Goal: Task Accomplishment & Management: Use online tool/utility

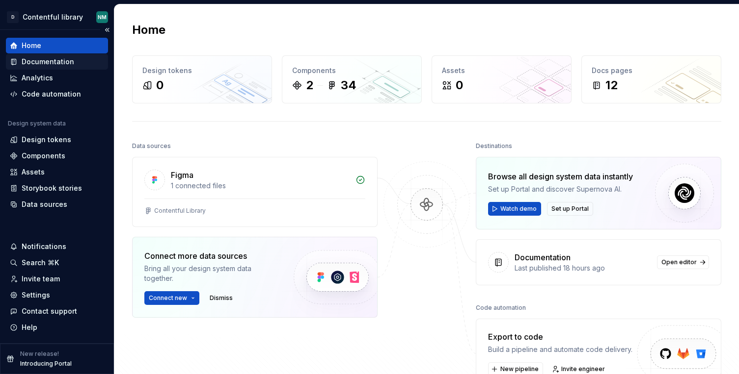
click at [58, 60] on div "Documentation" at bounding box center [48, 62] width 53 height 10
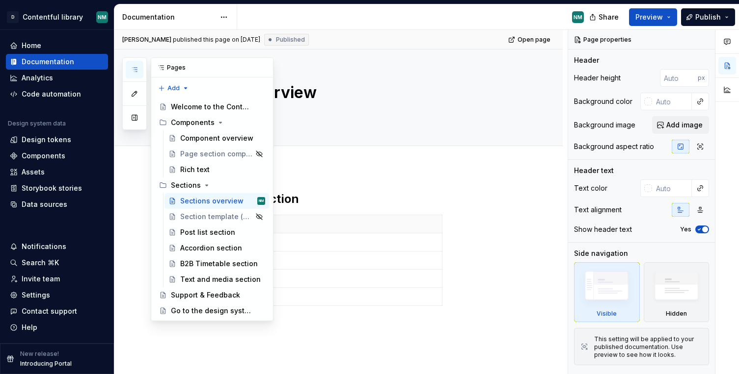
click at [133, 66] on icon "button" at bounding box center [135, 70] width 8 height 8
click at [201, 238] on div "Post list section" at bounding box center [222, 233] width 85 height 14
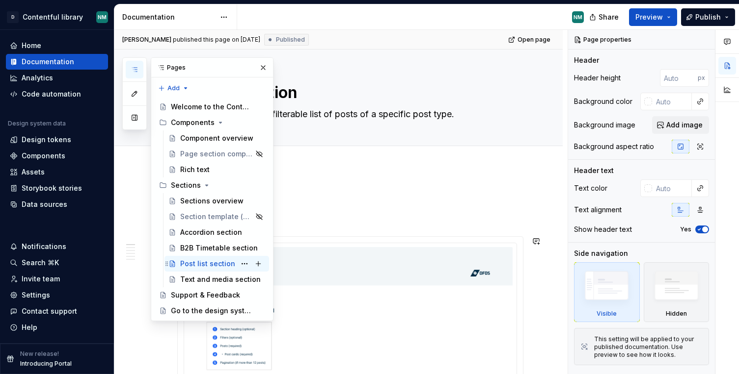
click at [219, 262] on div "Post list section" at bounding box center [207, 264] width 55 height 10
click at [335, 201] on p at bounding box center [350, 197] width 346 height 12
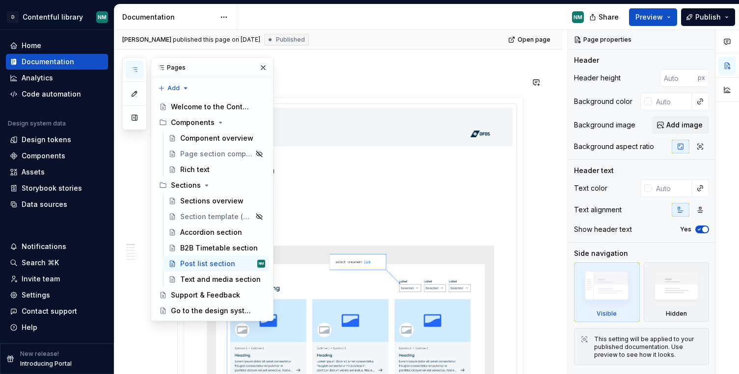
click at [263, 71] on button "button" at bounding box center [263, 68] width 14 height 14
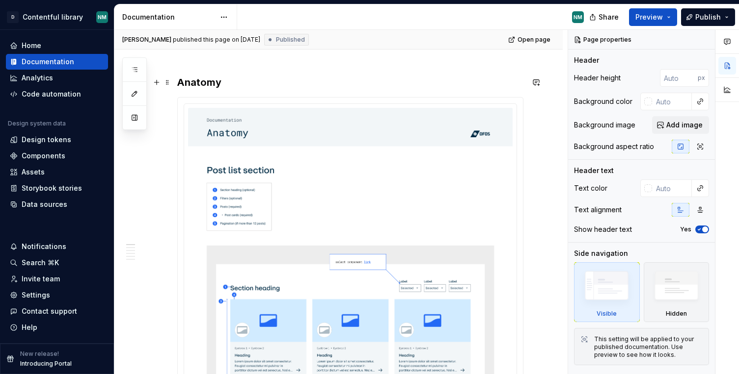
click at [206, 84] on h3 "Anatomy" at bounding box center [350, 83] width 346 height 14
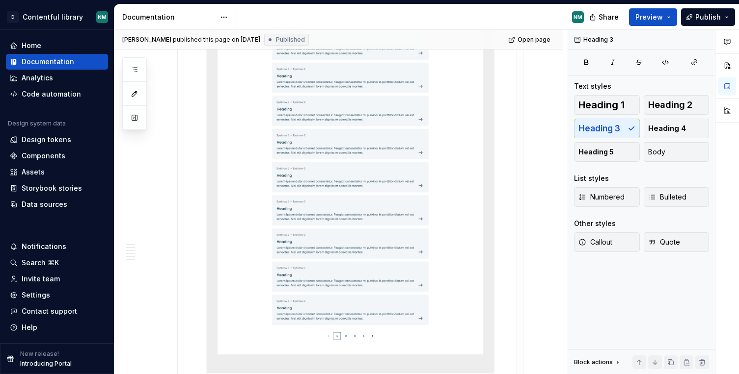
scroll to position [5624, 0]
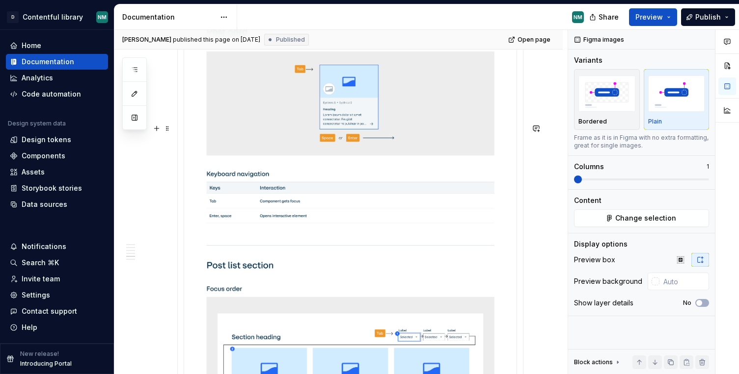
scroll to position [11459, 0]
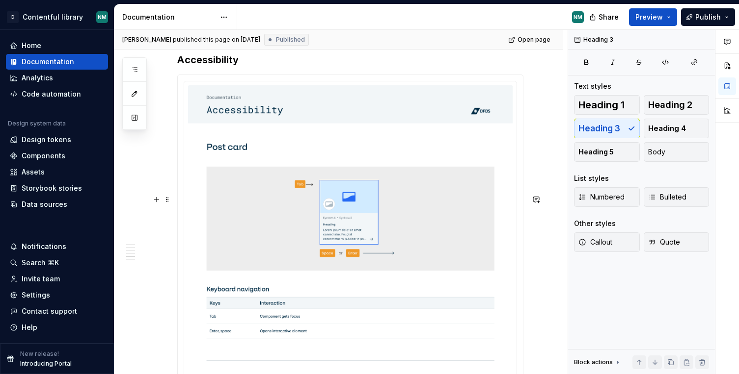
scroll to position [11380, 0]
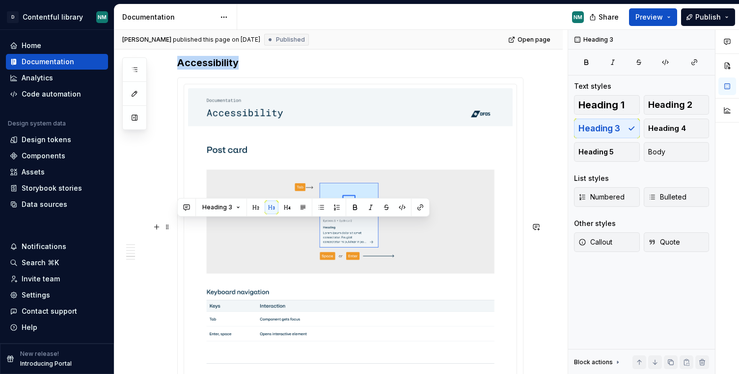
drag, startPoint x: 241, startPoint y: 228, endPoint x: 173, endPoint y: 225, distance: 68.3
copy h3 "Accessibility"
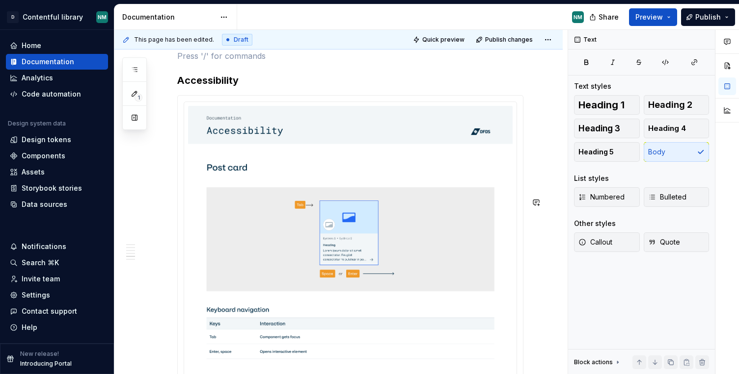
type textarea "*"
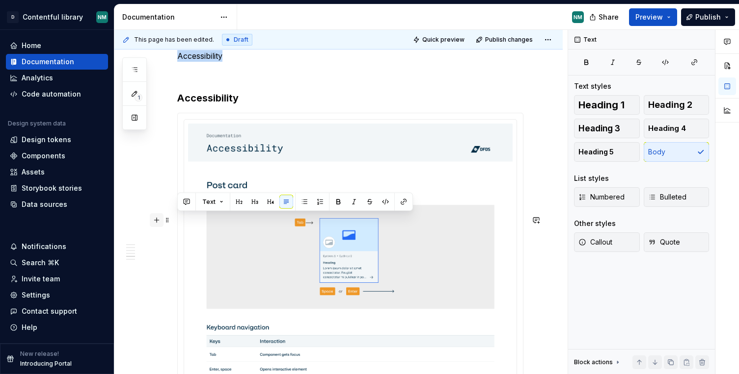
drag, startPoint x: 225, startPoint y: 220, endPoint x: 154, endPoint y: 215, distance: 71.8
click at [216, 204] on button "Text" at bounding box center [213, 202] width 30 height 14
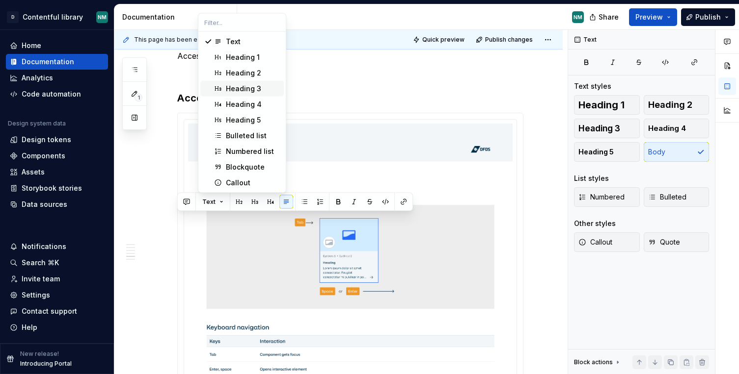
click at [242, 86] on div "Heading 3" at bounding box center [243, 89] width 35 height 10
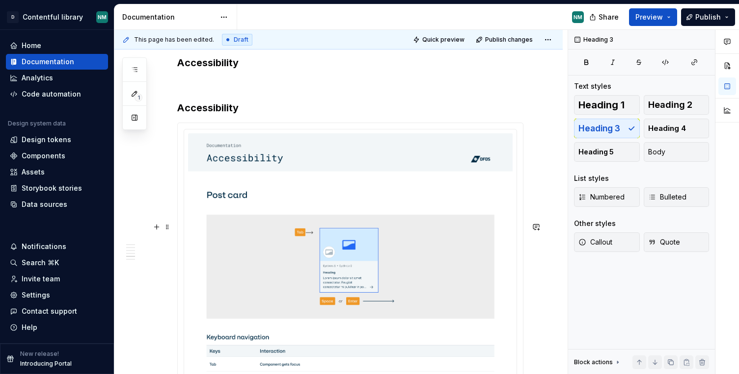
click at [210, 70] on h3 "Accessibility" at bounding box center [350, 63] width 346 height 14
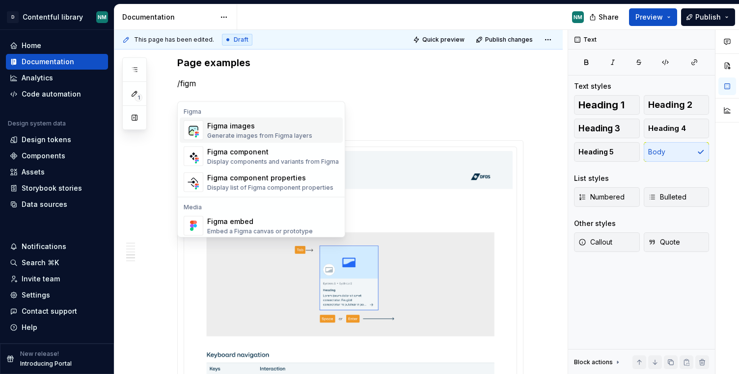
click at [213, 129] on div "Figma images" at bounding box center [259, 126] width 105 height 10
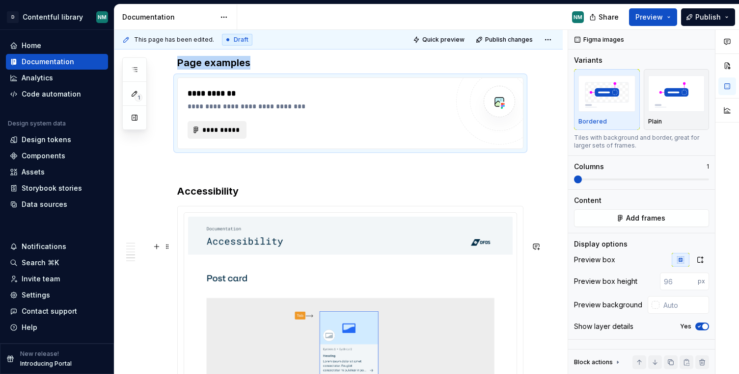
click at [226, 135] on span "**********" at bounding box center [221, 130] width 38 height 10
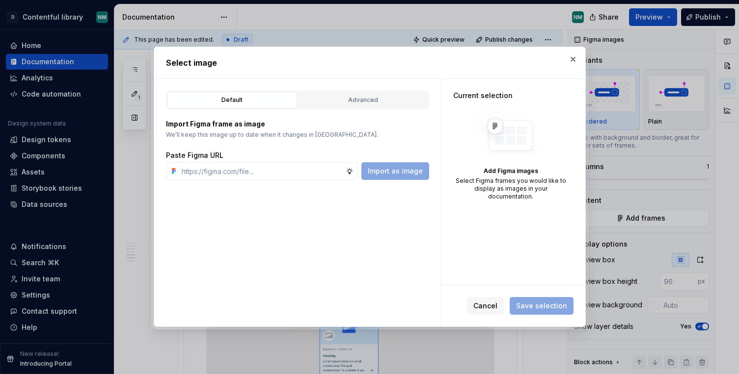
type textarea "*"
click at [334, 91] on div "Default Advanced" at bounding box center [297, 100] width 263 height 19
click at [334, 97] on div "Advanced" at bounding box center [362, 100] width 123 height 10
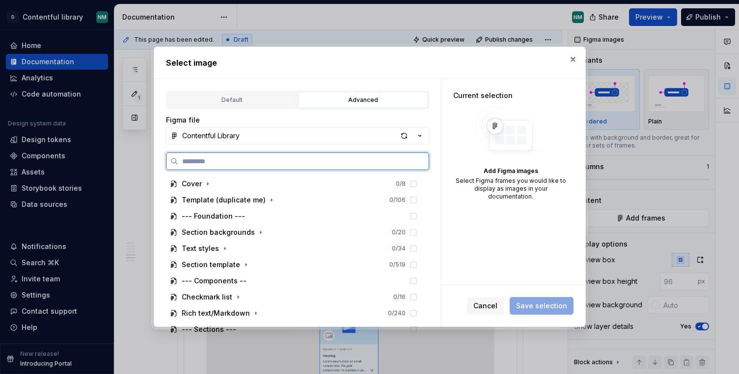
click at [225, 160] on input "search" at bounding box center [303, 162] width 250 height 10
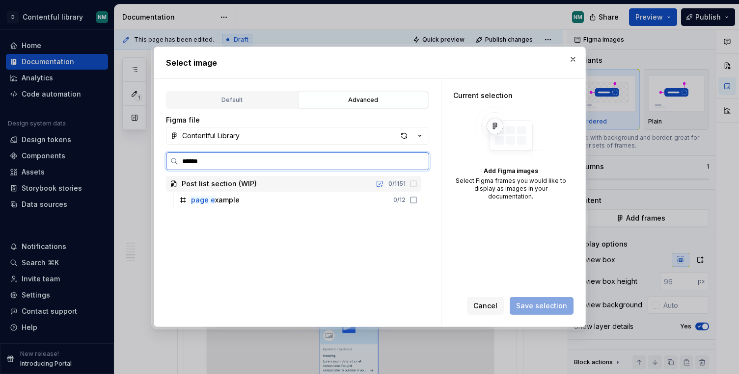
type input "*******"
click at [417, 202] on icon at bounding box center [413, 200] width 8 height 8
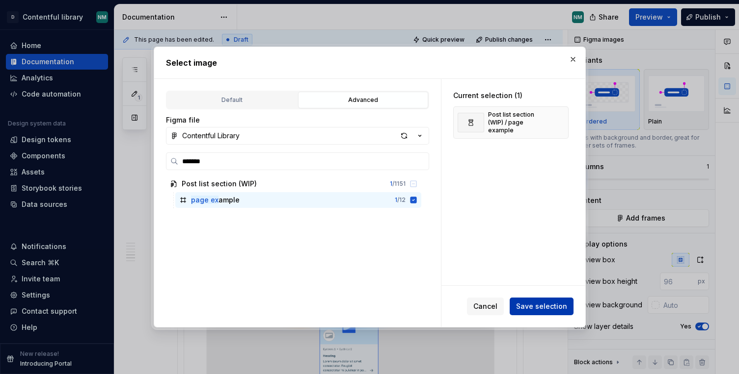
click at [550, 307] on span "Save selection" at bounding box center [541, 307] width 51 height 10
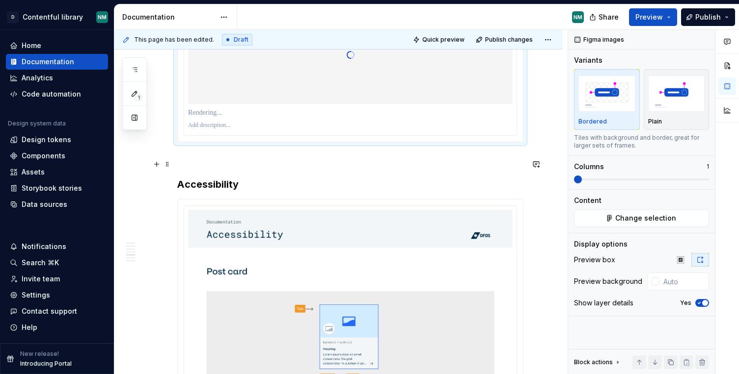
scroll to position [11504, 0]
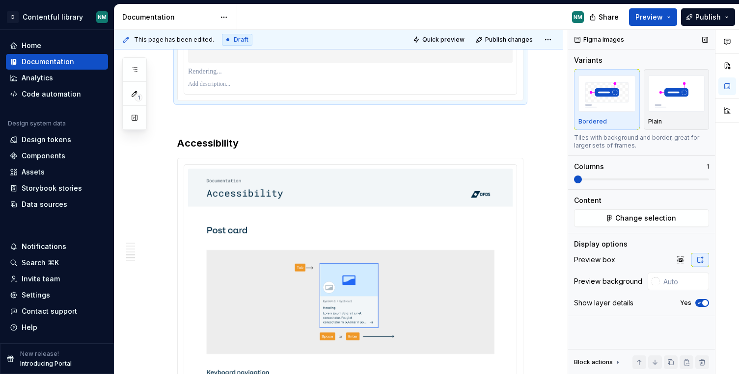
click at [700, 305] on icon "button" at bounding box center [699, 303] width 8 height 6
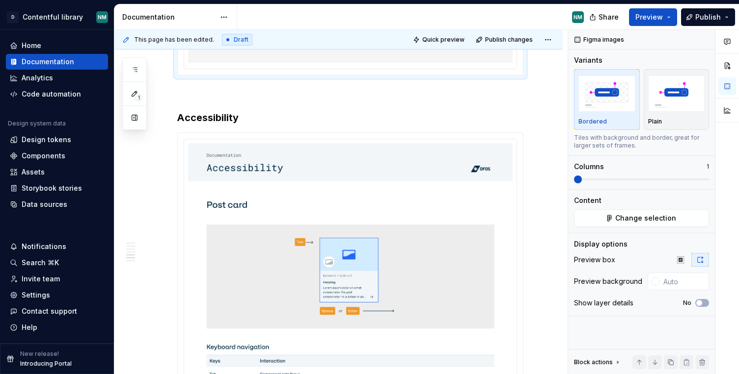
drag, startPoint x: 702, startPoint y: 19, endPoint x: 507, endPoint y: 25, distance: 194.9
click at [507, 26] on div "Documentation NM Share Preview Publish" at bounding box center [426, 17] width 624 height 26
click at [507, 25] on div "NM" at bounding box center [414, 17] width 354 height 26
drag, startPoint x: 655, startPoint y: 17, endPoint x: 487, endPoint y: 14, distance: 167.4
click at [487, 14] on div "Documentation NM Share Preview Publish" at bounding box center [426, 17] width 624 height 26
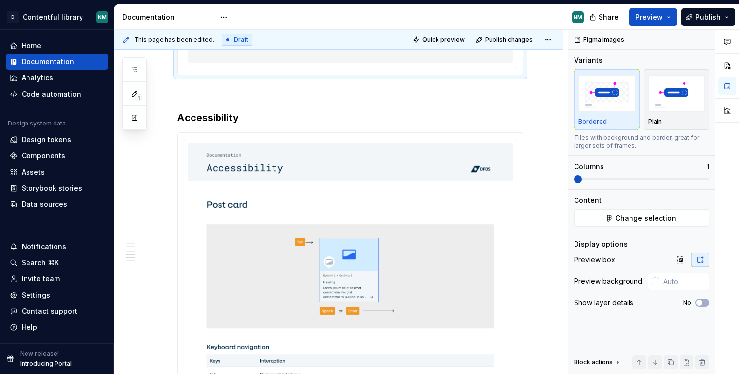
click at [487, 14] on div "NM" at bounding box center [414, 17] width 354 height 26
drag, startPoint x: 604, startPoint y: 14, endPoint x: 510, endPoint y: 16, distance: 93.8
click at [510, 16] on div "Documentation NM Share Preview Publish" at bounding box center [426, 17] width 624 height 26
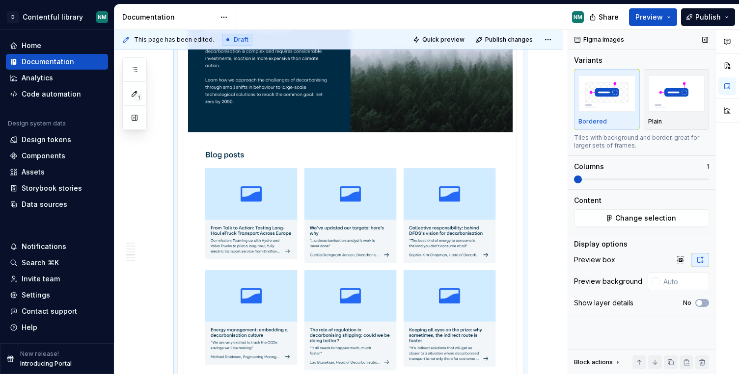
drag, startPoint x: 640, startPoint y: 221, endPoint x: 671, endPoint y: 199, distance: 37.7
click at [671, 199] on div "Content Change selection" at bounding box center [641, 211] width 135 height 31
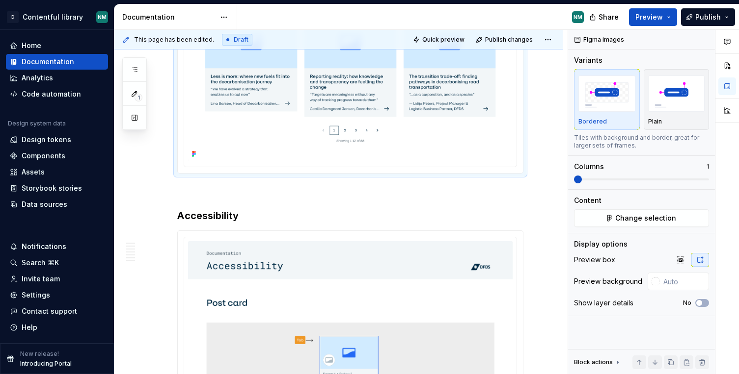
scroll to position [11816, 0]
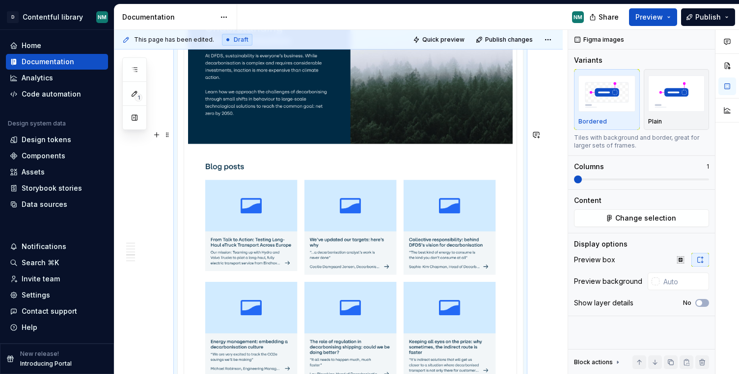
scroll to position [11548, 0]
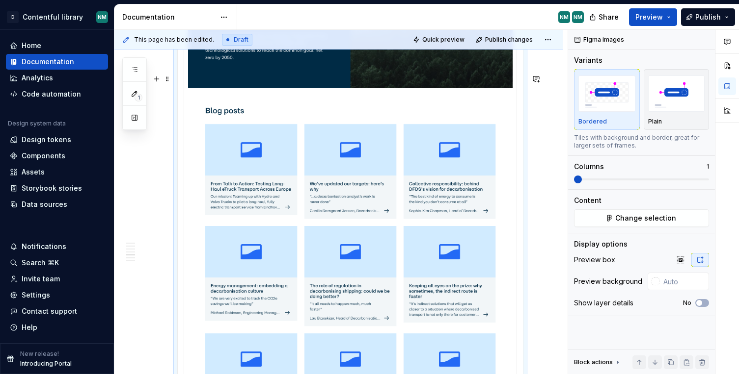
click at [414, 136] on img at bounding box center [350, 199] width 324 height 558
click at [414, 135] on img at bounding box center [350, 199] width 324 height 558
click at [634, 215] on span "Change selection" at bounding box center [645, 218] width 61 height 10
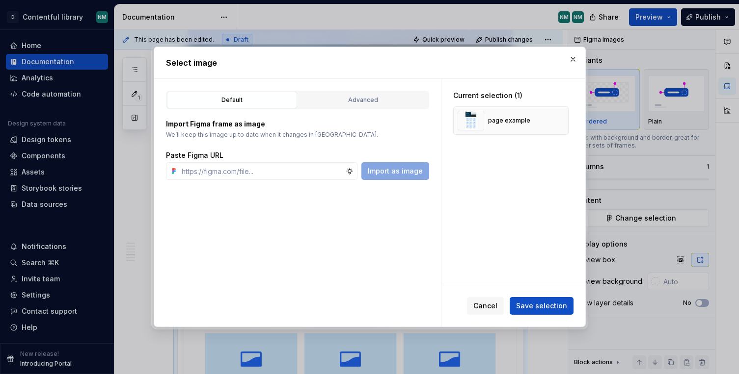
type textarea "*"
click at [361, 106] on button "Advanced" at bounding box center [363, 100] width 130 height 17
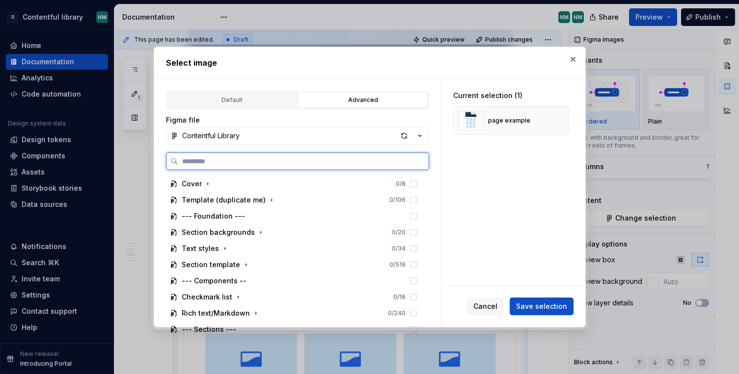
click at [295, 162] on input "search" at bounding box center [303, 162] width 250 height 10
paste input "**********"
type input "**********"
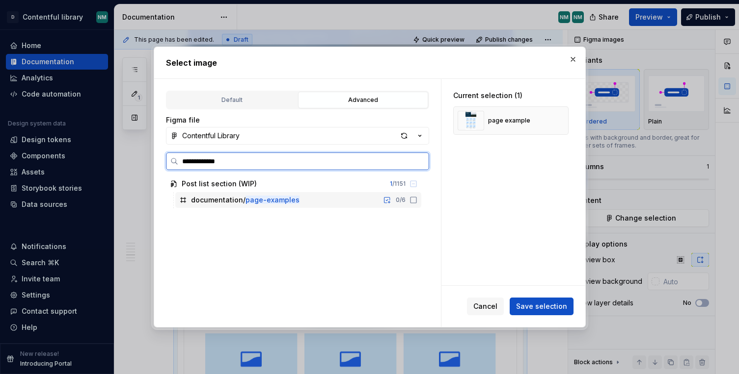
click at [417, 201] on icon at bounding box center [413, 200] width 8 height 8
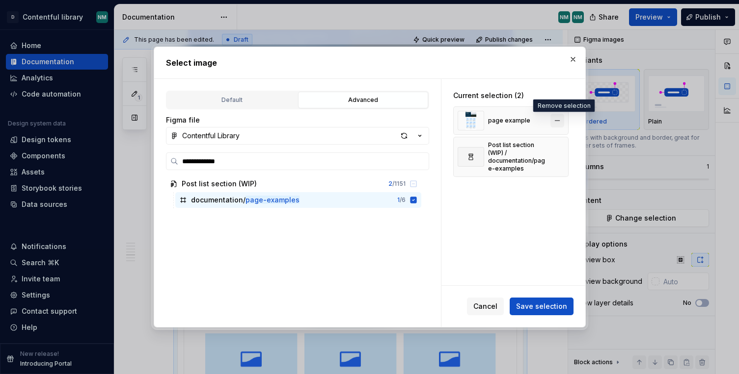
click at [561, 120] on button "button" at bounding box center [557, 121] width 14 height 14
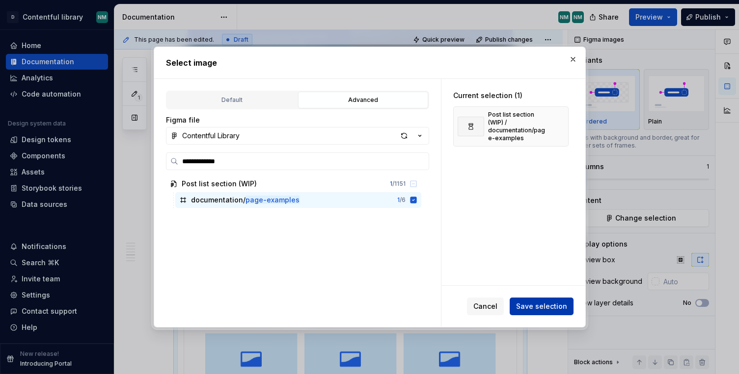
click at [563, 304] on span "Save selection" at bounding box center [541, 307] width 51 height 10
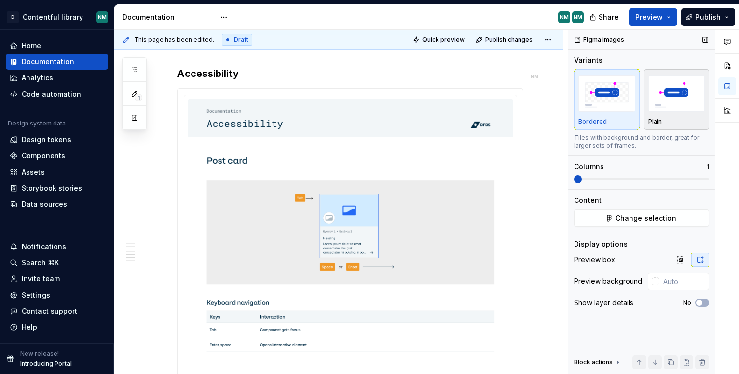
click at [671, 115] on div "Plain" at bounding box center [676, 100] width 57 height 52
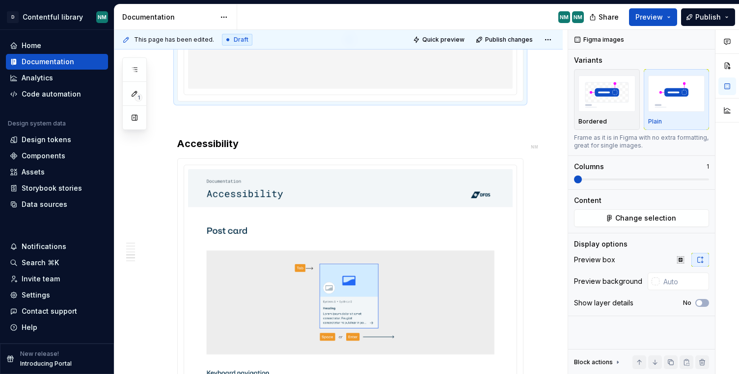
scroll to position [11547, 0]
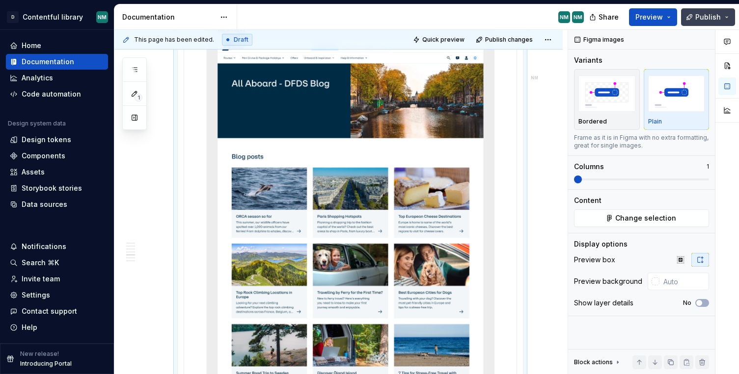
click at [700, 21] on span "Publish" at bounding box center [708, 17] width 26 height 10
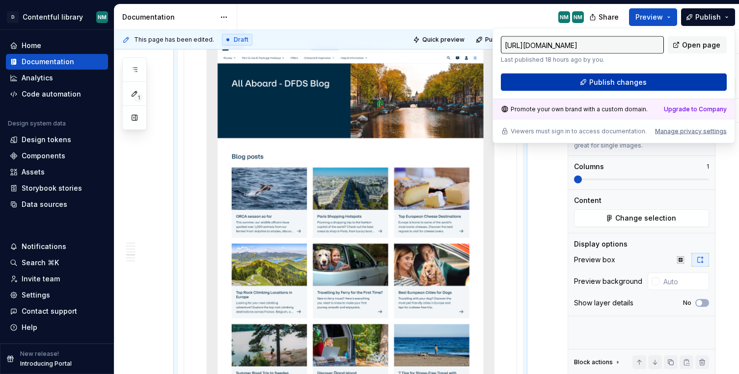
click at [634, 84] on span "Publish changes" at bounding box center [617, 83] width 57 height 10
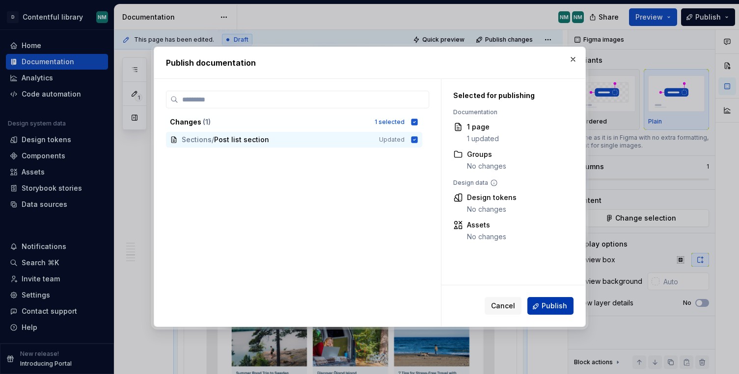
click at [544, 311] on span "Publish" at bounding box center [554, 307] width 26 height 10
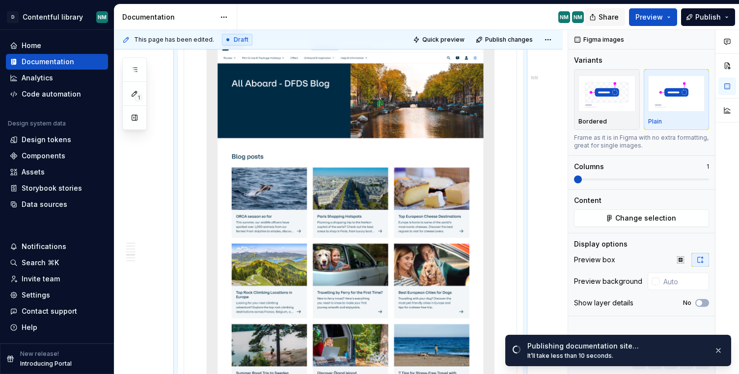
click at [607, 16] on span "Share" at bounding box center [608, 17] width 20 height 10
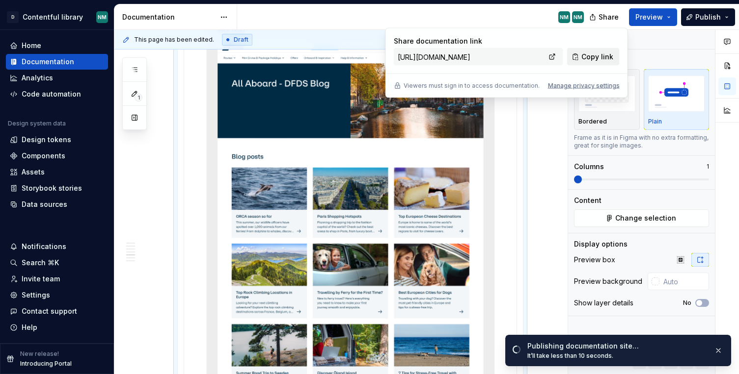
click at [582, 53] on button "Copy link" at bounding box center [593, 57] width 53 height 18
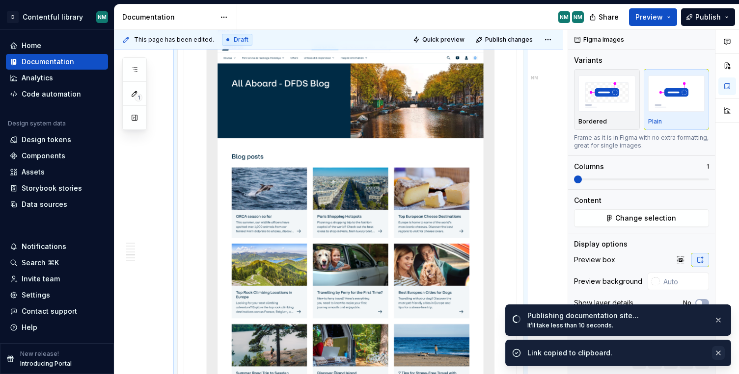
click at [716, 352] on button "button" at bounding box center [718, 353] width 13 height 14
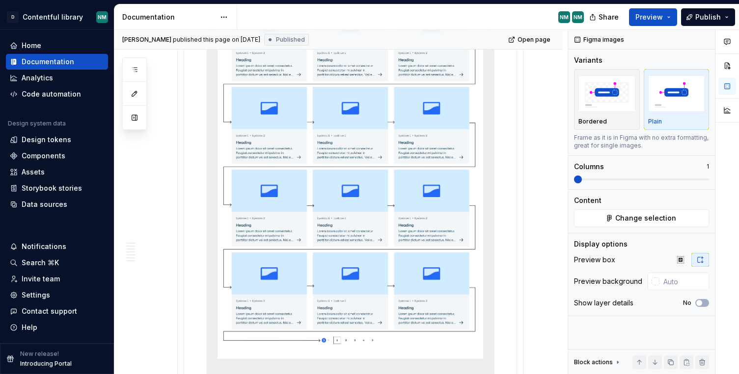
scroll to position [16270, 0]
click at [206, 159] on img at bounding box center [350, 53] width 324 height 853
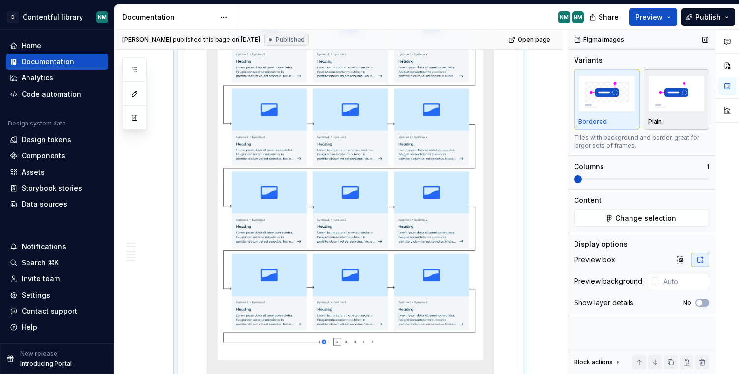
click at [669, 127] on button "Plain" at bounding box center [676, 99] width 66 height 61
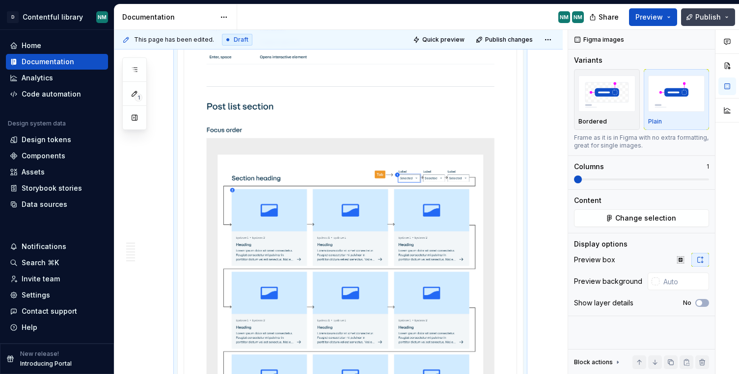
click at [700, 17] on span "Publish" at bounding box center [708, 17] width 26 height 10
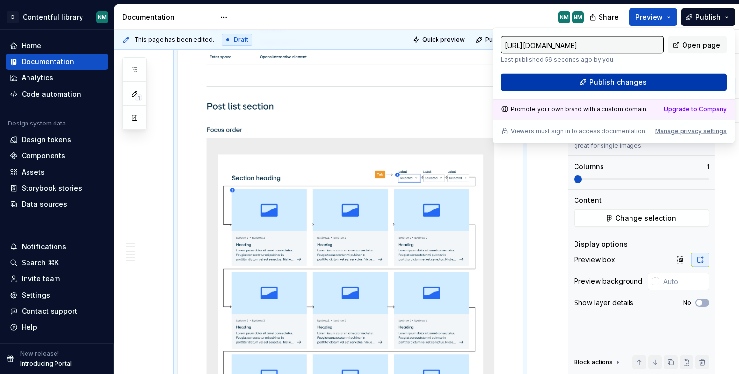
click at [658, 83] on button "Publish changes" at bounding box center [614, 83] width 226 height 18
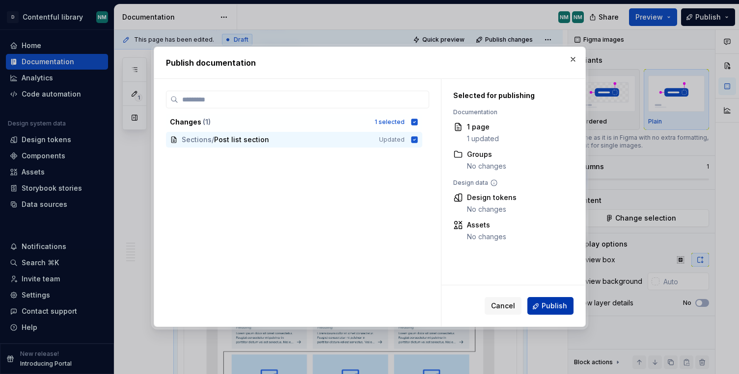
click at [554, 313] on button "Publish" at bounding box center [550, 307] width 46 height 18
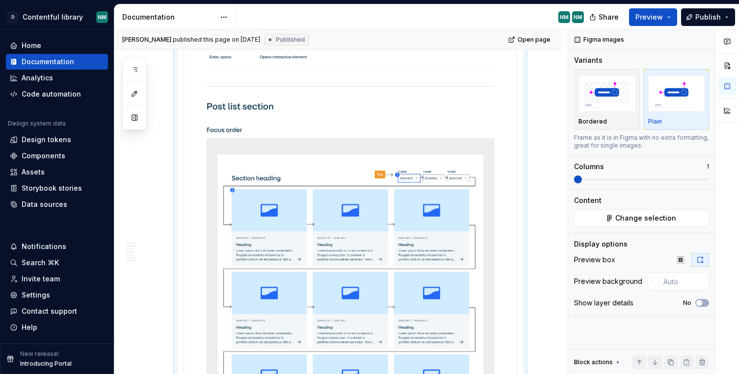
type textarea "*"
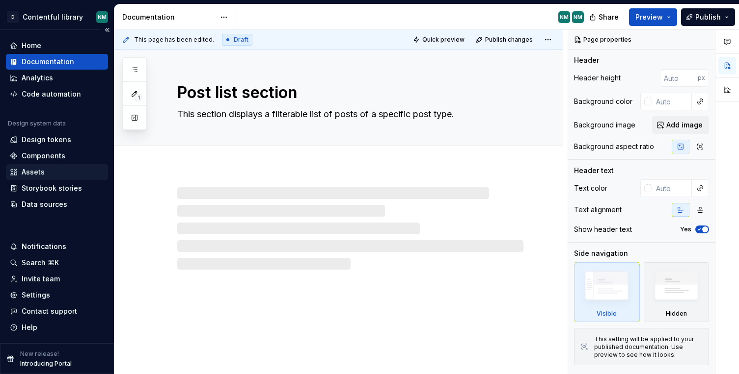
type textarea "*"
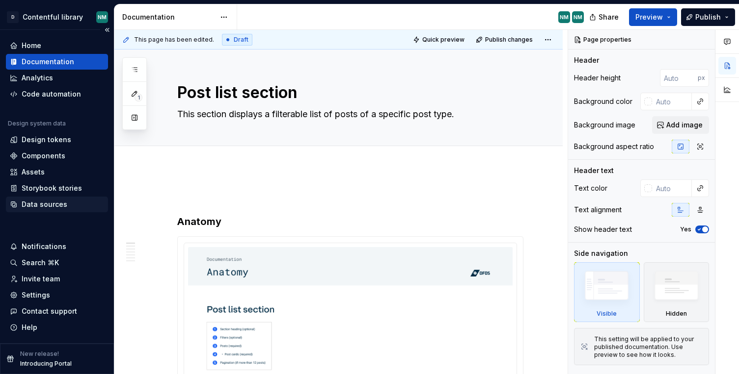
click at [39, 206] on div "Data sources" at bounding box center [45, 205] width 46 height 10
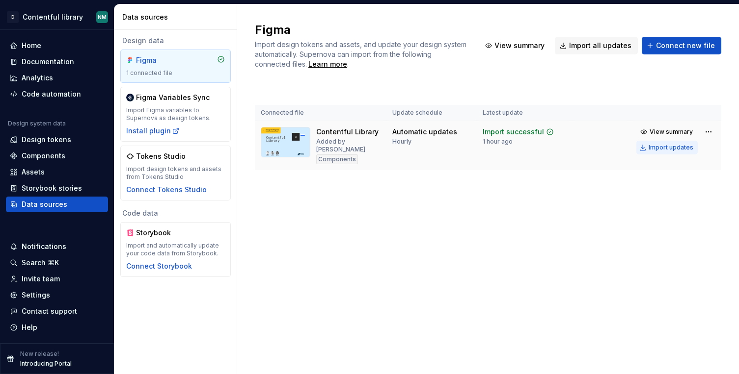
click at [669, 148] on div "Import updates" at bounding box center [670, 148] width 45 height 8
